Goal: Transaction & Acquisition: Download file/media

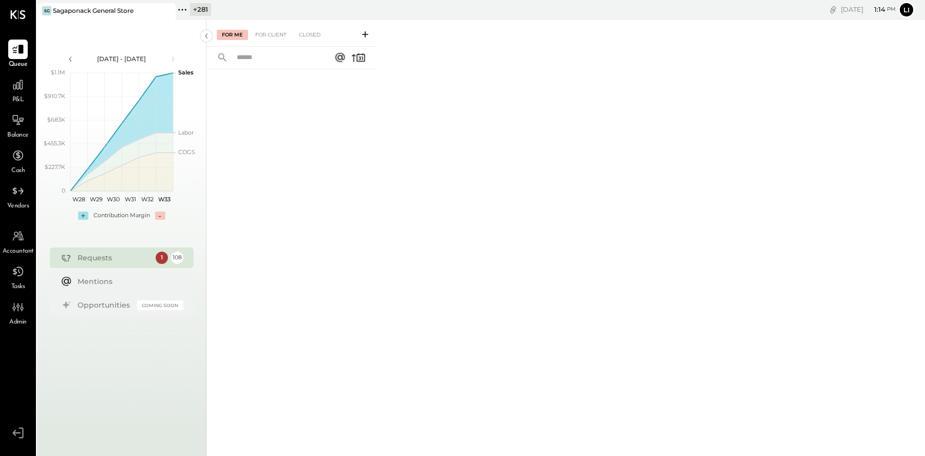
click at [197, 5] on div "+ 281" at bounding box center [200, 9] width 21 height 13
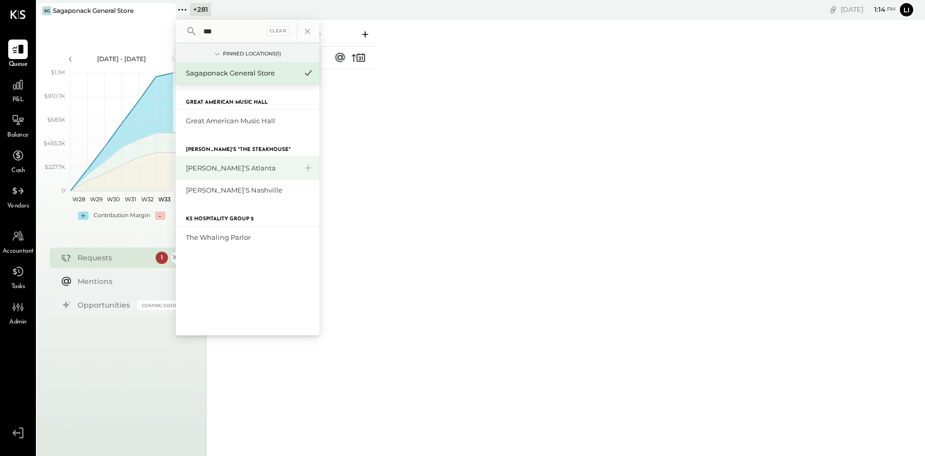
type input "***"
click at [219, 168] on div "[PERSON_NAME]'s Atlanta" at bounding box center [241, 168] width 111 height 10
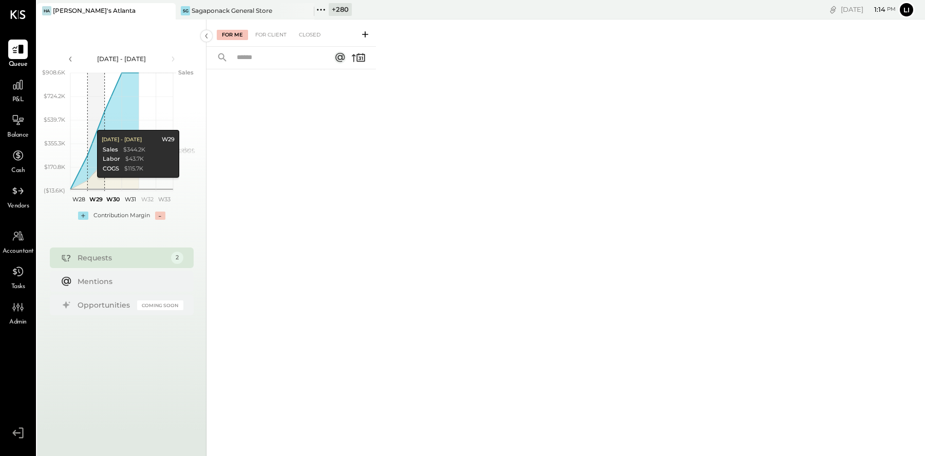
click at [16, 201] on div "Vendors" at bounding box center [18, 196] width 22 height 30
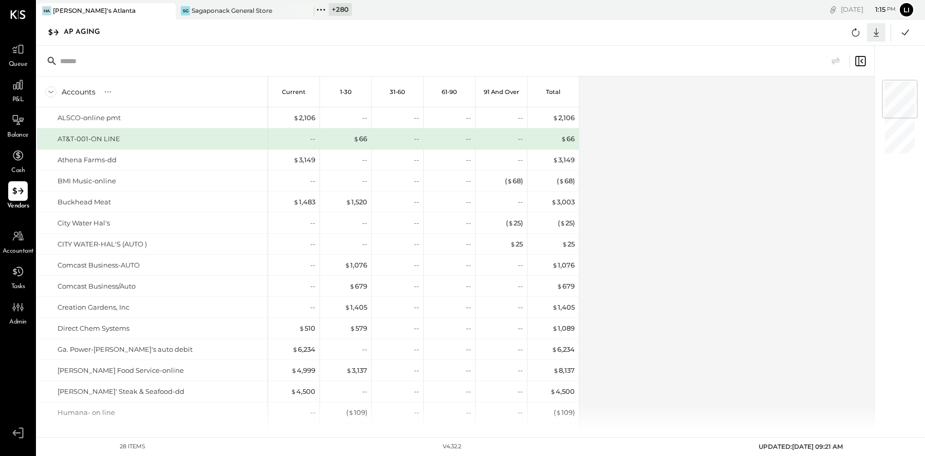
click at [879, 33] on icon at bounding box center [876, 32] width 13 height 13
click at [850, 89] on div "Excel" at bounding box center [844, 93] width 82 height 22
